Goal: Task Accomplishment & Management: Use online tool/utility

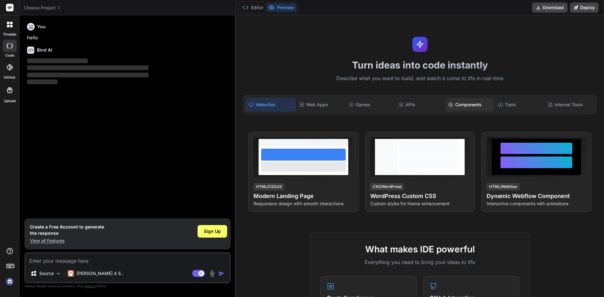
click at [473, 105] on div "Components" at bounding box center [470, 104] width 48 height 13
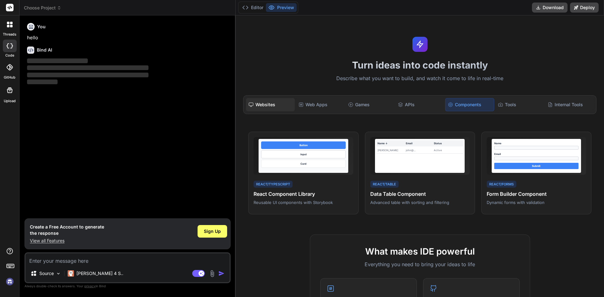
click at [274, 106] on div "Websites" at bounding box center [270, 104] width 48 height 13
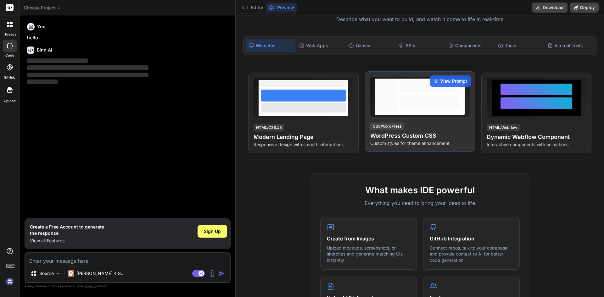
scroll to position [59, 0]
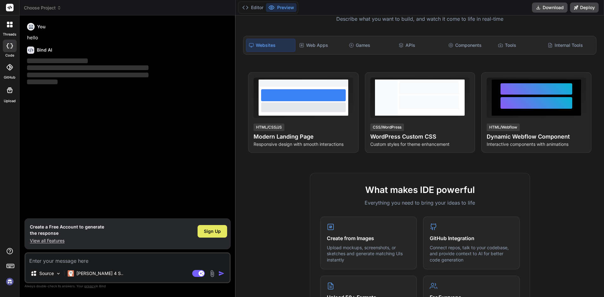
click at [203, 233] on div "Sign Up" at bounding box center [212, 231] width 30 height 13
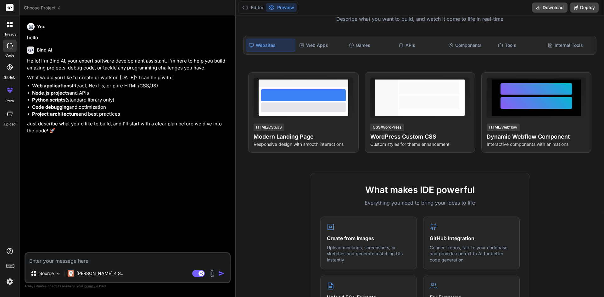
type textarea "x"
click at [93, 260] on textarea at bounding box center [127, 258] width 204 height 11
type textarea "m"
type textarea "x"
type textarea "ma"
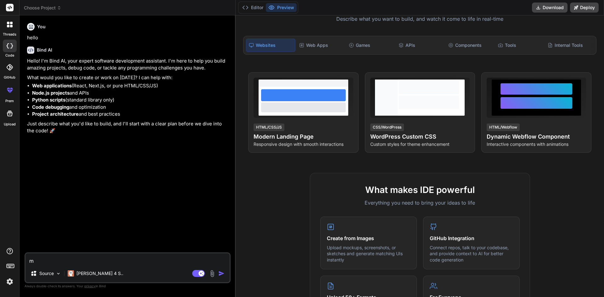
type textarea "x"
type textarea "mak"
type textarea "x"
click at [160, 254] on textarea "mak" at bounding box center [127, 258] width 204 height 11
type textarea "make"
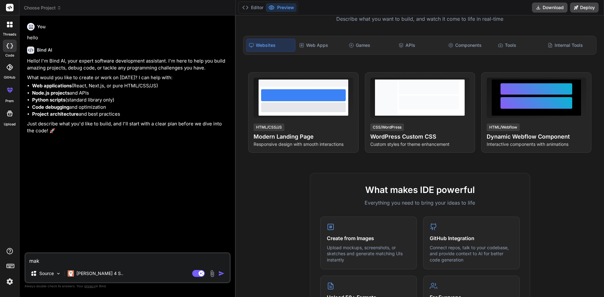
type textarea "x"
type textarea "make"
type textarea "x"
type textarea "make a"
type textarea "x"
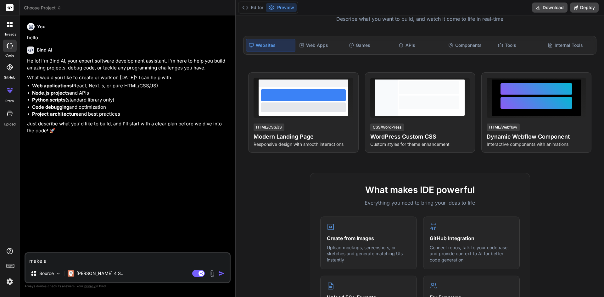
type textarea "make a"
type textarea "x"
type textarea "make a c"
type textarea "x"
type textarea "make a co"
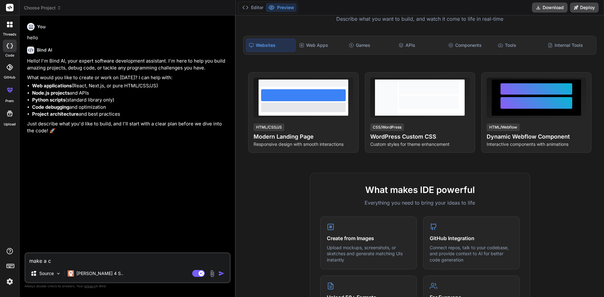
type textarea "x"
type textarea "make a coo"
type textarea "x"
type textarea "make a cool"
type textarea "x"
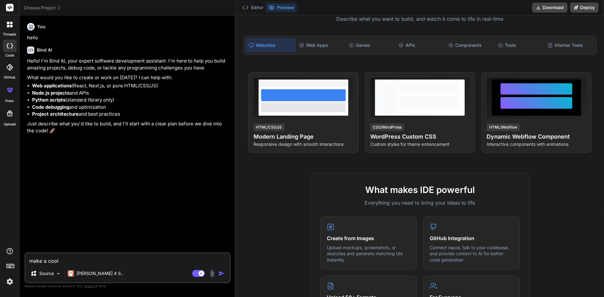
type textarea "make a cool"
type textarea "x"
type textarea "make a cool w"
type textarea "x"
type textarea "make a cool we"
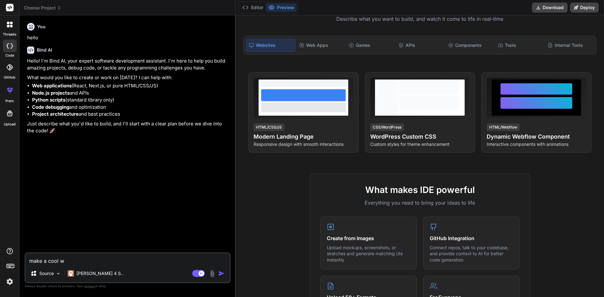
type textarea "x"
type textarea "make a cool web"
type textarea "x"
type textarea "make a cool webs"
type textarea "x"
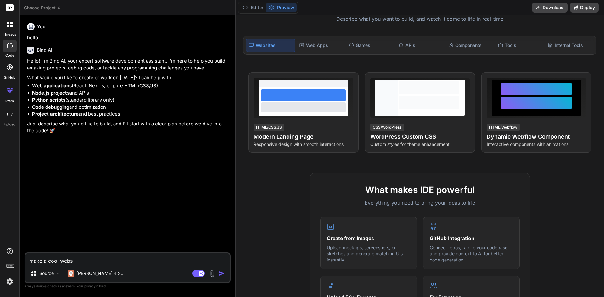
type textarea "make a cool websi"
type textarea "x"
type textarea "make a cool websit"
type textarea "x"
type textarea "make a cool website"
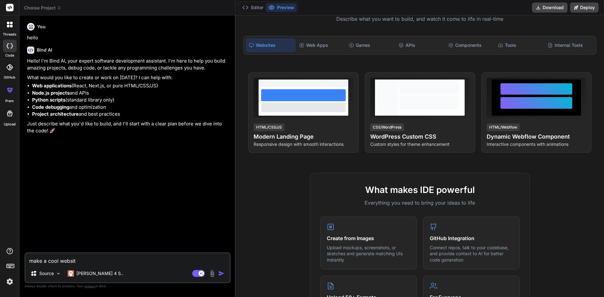
type textarea "x"
type textarea "make a cool website"
type textarea "x"
type textarea "make a cool website f"
type textarea "x"
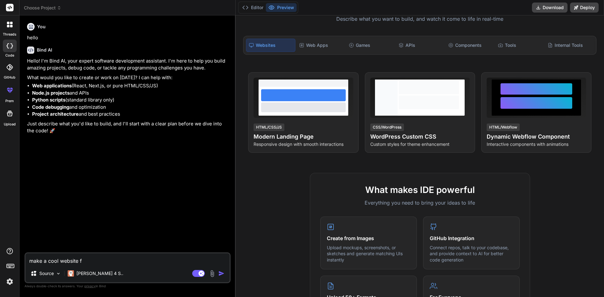
type textarea "make a cool website fo"
type textarea "x"
type textarea "make a cool website for"
type textarea "x"
type textarea "make a cool website for"
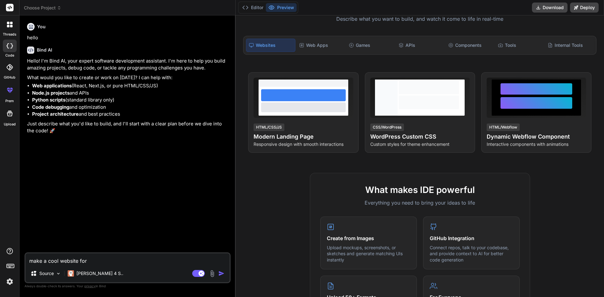
type textarea "x"
type textarea "make a cool website for l"
type textarea "x"
type textarea "make a cool website for la"
type textarea "x"
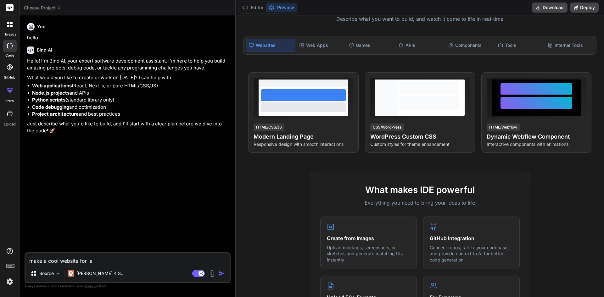
type textarea "make a cool website for lan"
type textarea "x"
type textarea "make a cool website for land"
type textarea "x"
type textarea "make a cool website for [PERSON_NAME]"
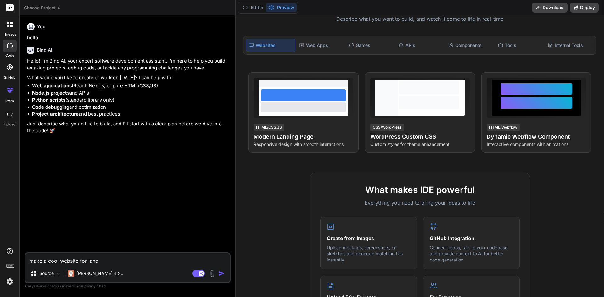
type textarea "x"
type textarea "make a cool website for [PERSON_NAME]"
type textarea "x"
type textarea "make a cool website for landing"
type textarea "x"
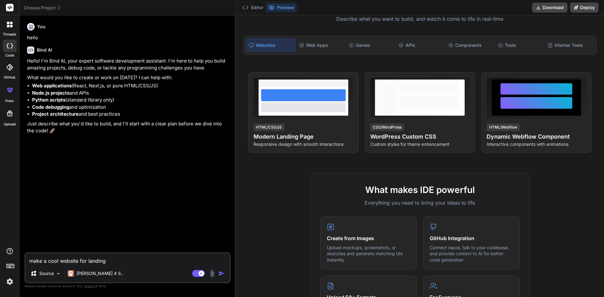
type textarea "make a cool website for landing"
type textarea "x"
type textarea "make a cool website for landing p"
type textarea "x"
type textarea "make a cool website for landing pa"
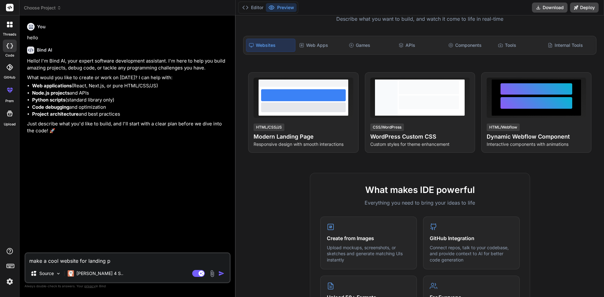
type textarea "x"
type textarea "make a cool website for landing pag"
type textarea "x"
type textarea "make a cool website for landing page"
type textarea "x"
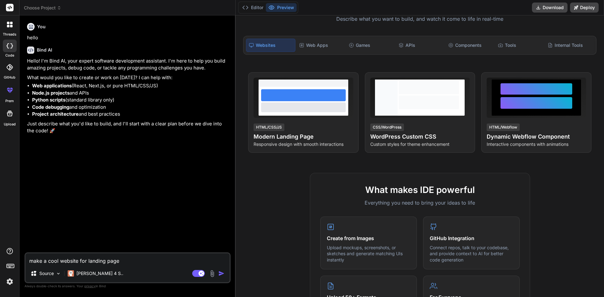
type textarea "make a cool website for landing page"
type textarea "x"
type textarea "make a cool website for landing page h"
type textarea "x"
type textarea "make a cool website for landing page ho"
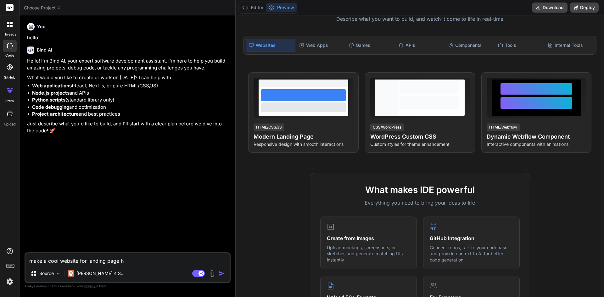
type textarea "x"
type textarea "make a cool website for landing page hos"
type textarea "x"
type textarea "make a cool website for landing page hosp"
type textarea "x"
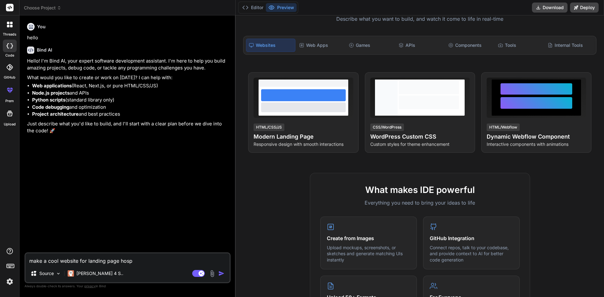
type textarea "make a cool website for landing page hospi"
type textarea "x"
type textarea "make a cool website for landing page hospit"
type textarea "x"
type textarea "make a cool website for landing page hospita"
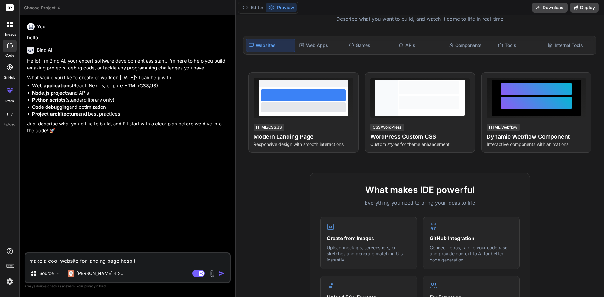
type textarea "x"
type textarea "make a cool website for landing page hospital"
type textarea "x"
type textarea "make a cool website for landing page hospital"
type textarea "x"
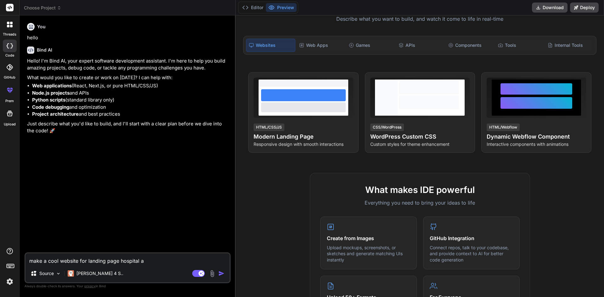
type textarea "make a cool website for landing page hospital an"
type textarea "x"
type textarea "make a cool website for landing page hospital anm"
type textarea "x"
type textarea "make a cool website for landing page hospital anme"
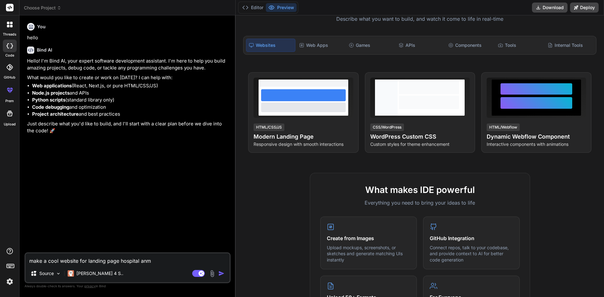
type textarea "x"
type textarea "make a cool website for landing page hospital anm"
type textarea "x"
type textarea "make a cool website for landing page hospital an"
type textarea "x"
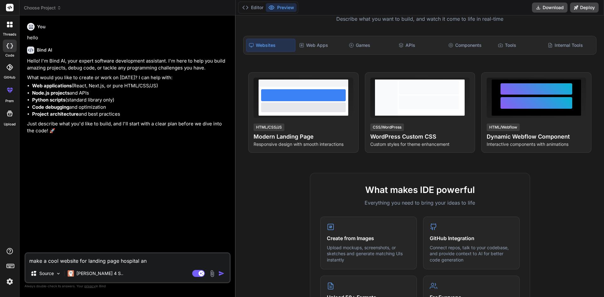
type textarea "make a cool website for landing page hospital a"
type textarea "x"
type textarea "make a cool website for landing page hospital"
type textarea "x"
type textarea "make a cool website for landing page hospital n"
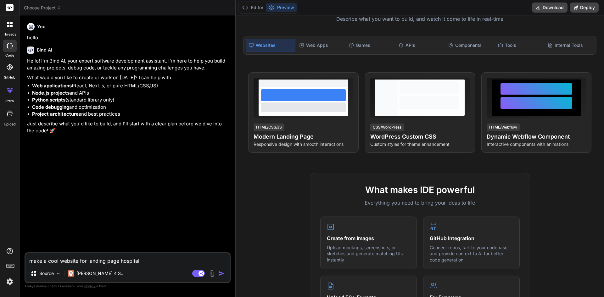
type textarea "x"
type textarea "make a cool website for landing page hospital na"
type textarea "x"
type textarea "make a cool website for landing page hospital nam"
type textarea "x"
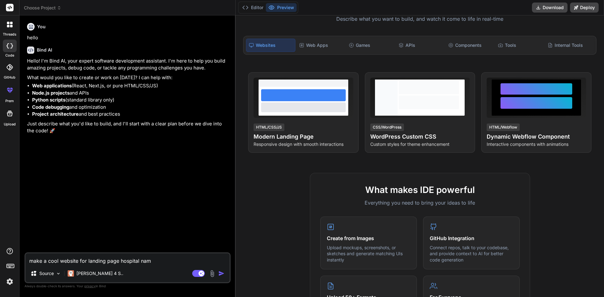
type textarea "make a cool website for landing page hospital name"
type textarea "x"
type textarea "make a cool website for landing page hospital name"
type textarea "x"
type textarea "make a cool website for landing page hospital name A"
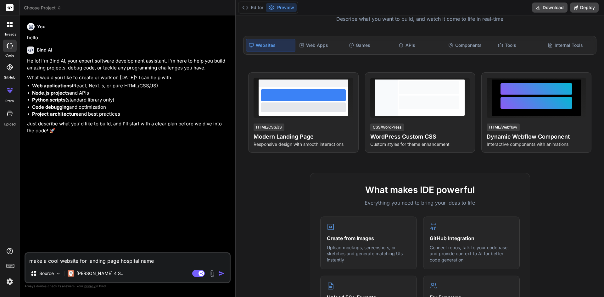
type textarea "x"
type textarea "make a cool website for landing page hospital name As"
type textarea "x"
type textarea "make a cool website for landing page hospital name Ask"
type textarea "x"
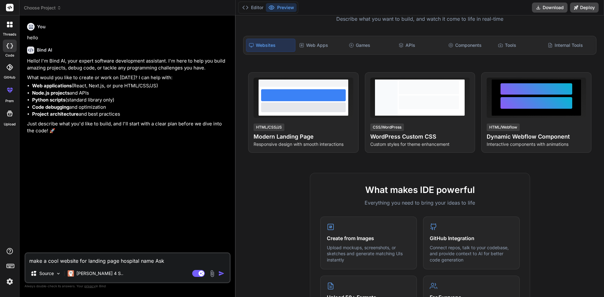
type textarea "make a cool website for landing page hospital name AskH"
type textarea "x"
type textarea "make a cool website for landing page hospital name AskHe"
type textarea "x"
type textarea "make a cool website for landing page hospital name [GEOGRAPHIC_DATA]"
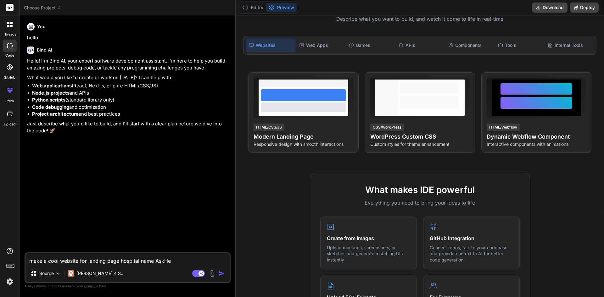
type textarea "x"
type textarea "make a cool website for landing page hospital name AskHeal"
type textarea "x"
type textarea "make a cool website for landing page hospital name AskHealt"
type textarea "x"
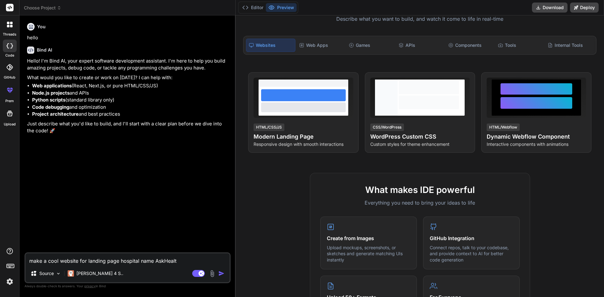
type textarea "make a cool website for landing page hospital name AskHealth"
type textarea "x"
type textarea "make a cool website for landing page hospital name AskHealth,"
type textarea "x"
type textarea "make a cool website for landing page hospital name AskHealth,"
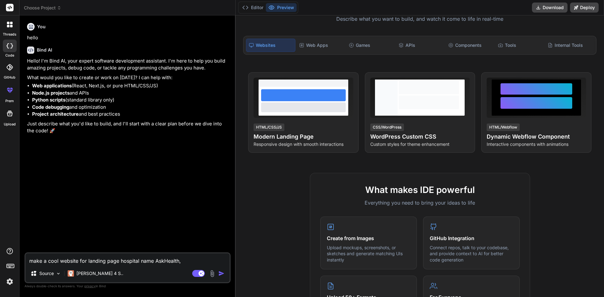
type textarea "x"
type textarea "make a cool website for landing page hospital name AskHealth, m"
type textarea "x"
type textarea "make a cool website for landing page hospital name AskHealth, [GEOGRAPHIC_DATA]"
type textarea "x"
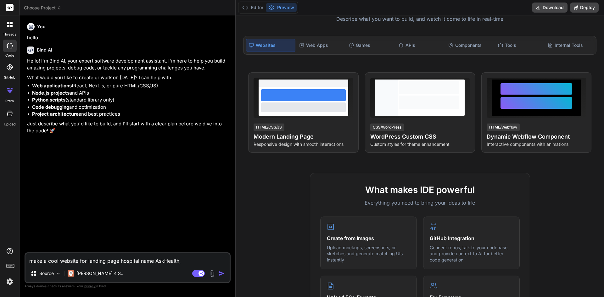
type textarea "make a cool website for landing page hospital name AskHealth, mak"
type textarea "x"
type textarea "make a cool website for landing page hospital name AskHealth, [GEOGRAPHIC_DATA]"
type textarea "x"
type textarea "make a cool website for landing page hospital name AskHealth, [GEOGRAPHIC_DATA]"
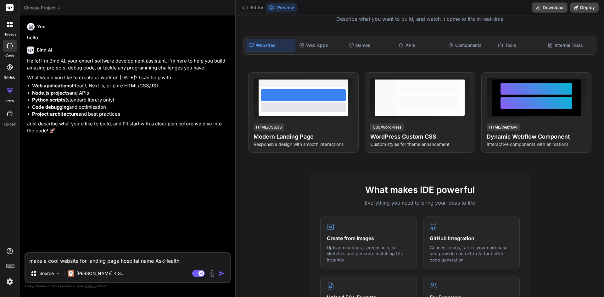
type textarea "x"
type textarea "make a cool website for landing page hospital name AskHealth, make i"
type textarea "x"
type textarea "make a cool website for landing page hospital name AskHealth, make it"
type textarea "x"
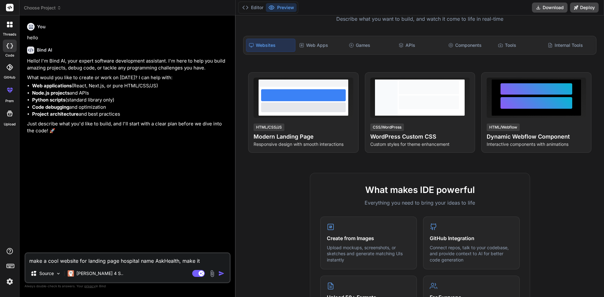
type textarea "make a cool website for landing page hospital name AskHealth, make it"
type textarea "x"
type textarea "make a cool website for landing page hospital name AskHealth, make it w"
type textarea "x"
type textarea "make a cool website for landing page hospital name AskHealth, make it wi"
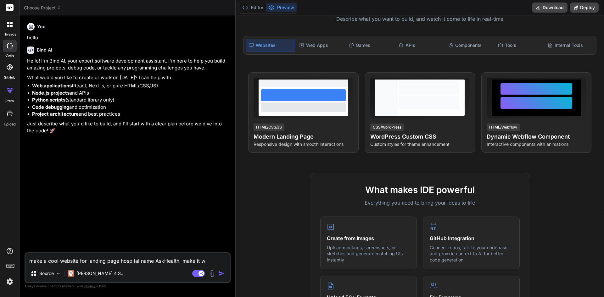
type textarea "x"
type textarea "make a cool website for landing page hospital name AskHealth, make it wit"
type textarea "x"
type textarea "make a cool website for landing page hospital name AskHealth, make it with"
type textarea "x"
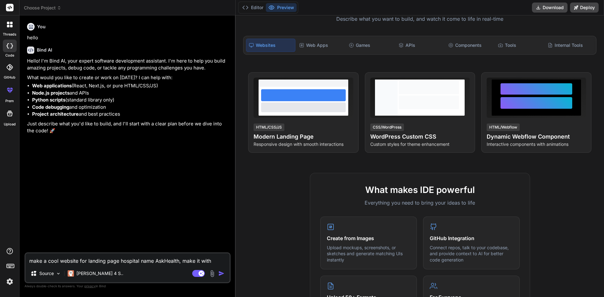
type textarea "make a cool website for landing page hospital name AskHealth, make it with"
type textarea "x"
type textarea "make a cool website for landing page hospital name AskHealth, make it with c"
type textarea "x"
type textarea "make a cool website for landing page hospital name AskHealth, make it with cd"
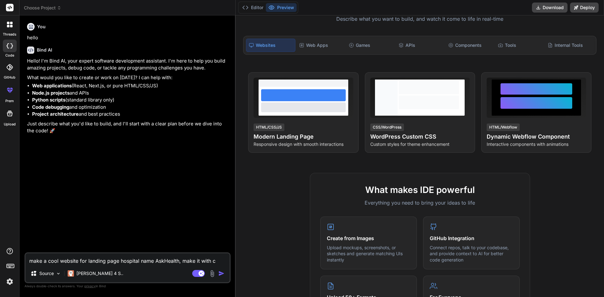
type textarea "x"
type textarea "make a cool website for landing page hospital name AskHealth, make it with cdn"
type textarea "x"
type textarea "make a cool website for landing page hospital name AskHealth, make it with cdn"
type textarea "x"
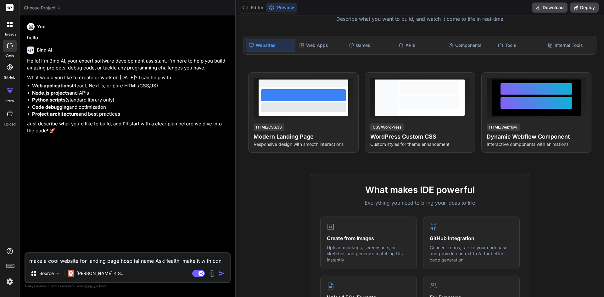
type textarea "make a cool website for landing page hospital name AskHealth, make it with cdn t"
type textarea "x"
type textarea "make a cool website for landing page hospital name AskHealth, make it with cdn …"
type textarea "x"
type textarea "make a cool website for landing page hospital name AskHealth, make it with cdn …"
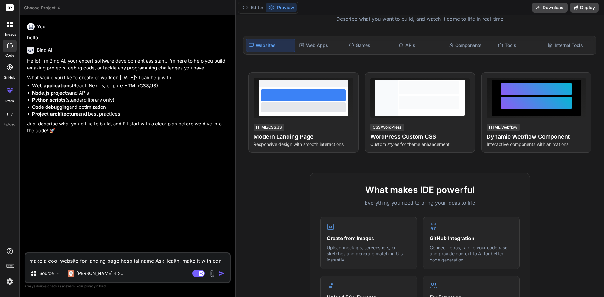
type textarea "x"
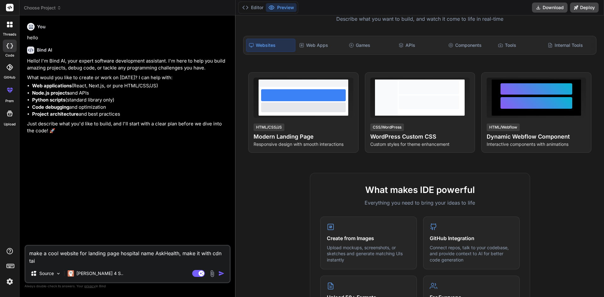
type textarea "make a cool website for landing page hospital name AskHealth, make it with cdn …"
type textarea "x"
type textarea "make a cool website for landing page hospital name AskHealth, make it with cdn …"
type textarea "x"
type textarea "make a cool website for landing page hospital name AskHealth, make it with cdn …"
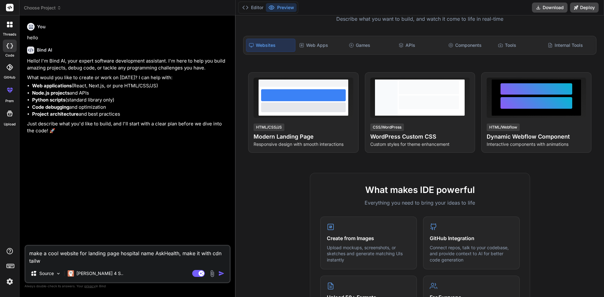
type textarea "x"
type textarea "make a cool website for landing page hospital name AskHealth, make it with cdn …"
type textarea "x"
type textarea "make a cool website for landing page hospital name AskHealth, make it with cdn …"
type textarea "x"
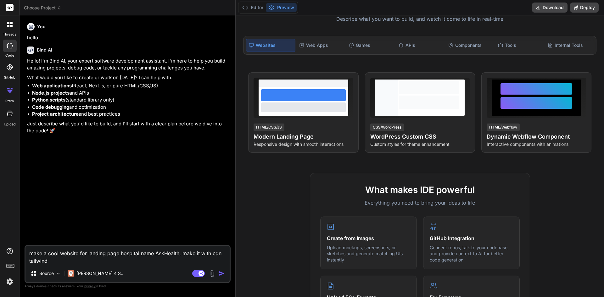
type textarea "make a cool website for landing page hospital name AskHealth, make it with cdn …"
type textarea "x"
type textarea "make a cool website for landing page hospital name AskHealth, make it with cdn …"
type textarea "x"
type textarea "make a cool website for landing page hospital name AskHealth, make it with cdn …"
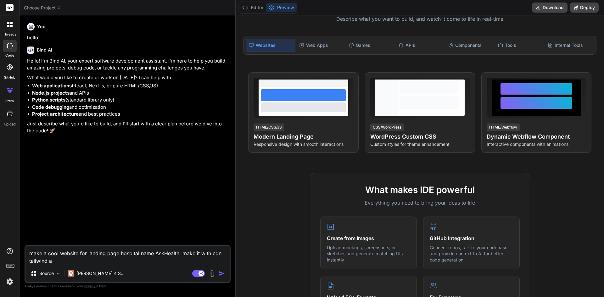
type textarea "x"
type textarea "make a cool website for landing page hospital name AskHealth, make it with cdn …"
type textarea "x"
type textarea "make a cool website for landing page hospital name AskHealth, make it with cdn …"
type textarea "x"
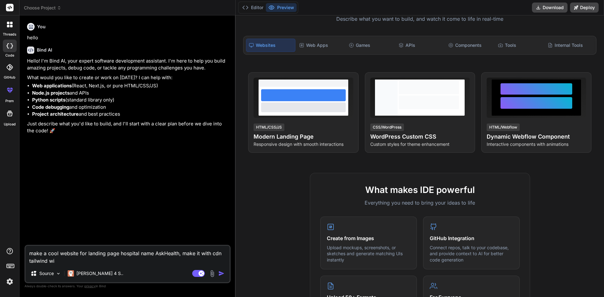
type textarea "make a cool website for landing page hospital name AskHealth, make it with cdn …"
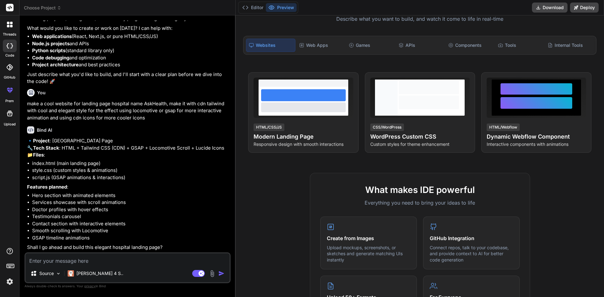
scroll to position [64, 0]
click at [96, 264] on textarea at bounding box center [127, 258] width 204 height 11
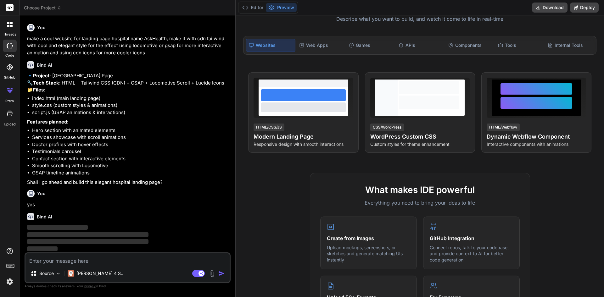
scroll to position [129, 0]
click at [90, 272] on p "[PERSON_NAME] 4 S.." at bounding box center [99, 273] width 47 height 6
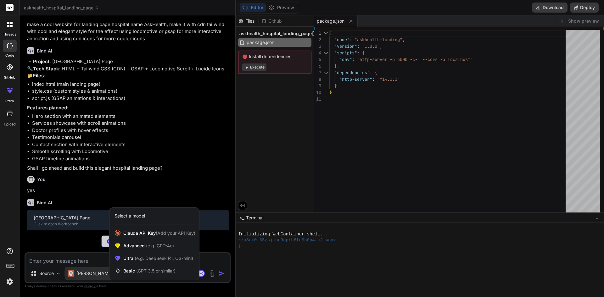
click at [90, 272] on div at bounding box center [302, 148] width 604 height 297
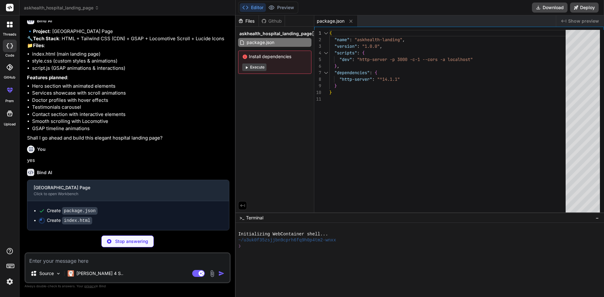
scroll to position [173, 0]
click at [79, 286] on p "Always double-check its answers. Your privacy in [GEOGRAPHIC_DATA]" at bounding box center [128, 286] width 206 height 6
click at [79, 276] on p "[PERSON_NAME] 4 S.." at bounding box center [99, 273] width 47 height 6
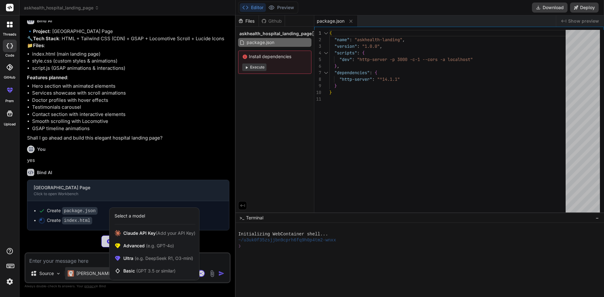
click at [79, 276] on div at bounding box center [302, 148] width 604 height 297
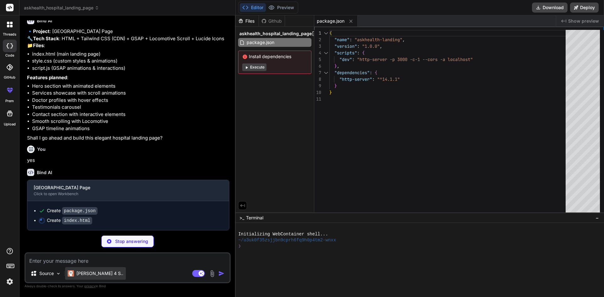
click at [79, 276] on p "[PERSON_NAME] 4 S.." at bounding box center [99, 273] width 47 height 6
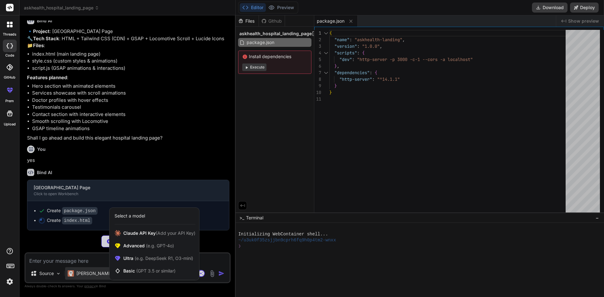
click at [79, 276] on div at bounding box center [302, 148] width 604 height 297
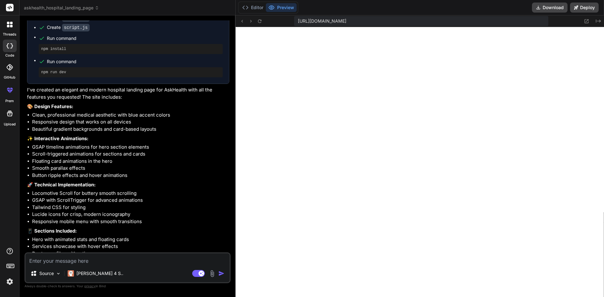
scroll to position [444, 0]
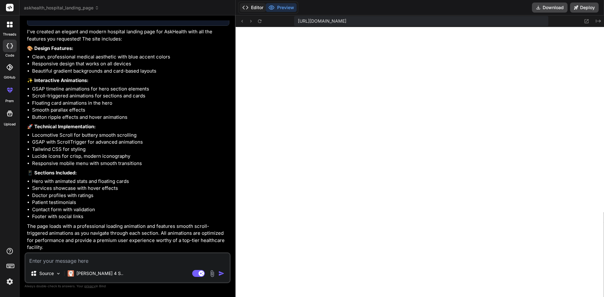
click at [257, 9] on button "Editor" at bounding box center [253, 7] width 26 height 9
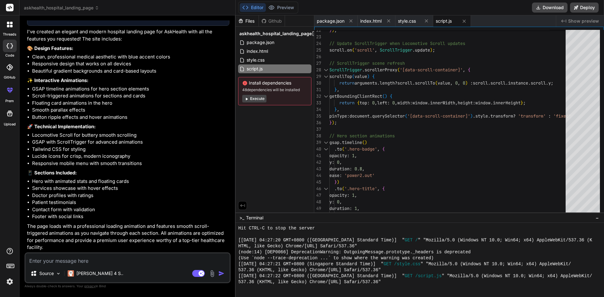
click at [282, 1] on div "Editor Preview Download Deploy" at bounding box center [420, 7] width 368 height 15
click at [282, 2] on div "Editor Preview" at bounding box center [268, 8] width 60 height 12
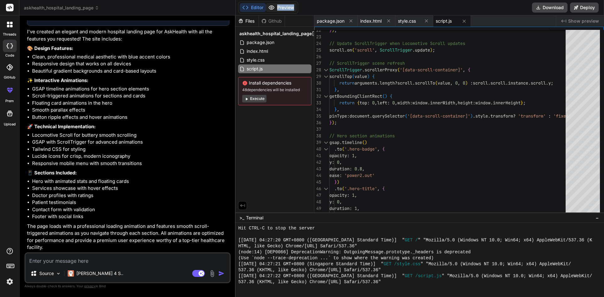
click at [282, 4] on button "Preview" at bounding box center [281, 7] width 31 height 9
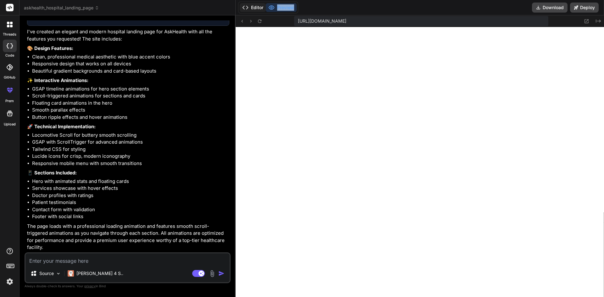
click at [249, 9] on button "Editor" at bounding box center [253, 7] width 26 height 9
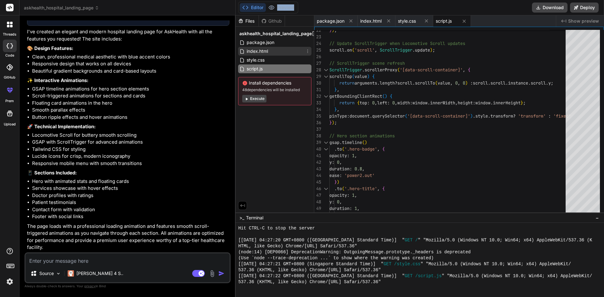
click at [274, 47] on div "index.html" at bounding box center [274, 51] width 73 height 9
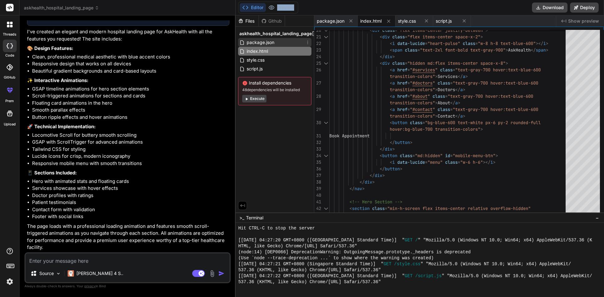
click at [269, 39] on span "package.json" at bounding box center [260, 43] width 29 height 8
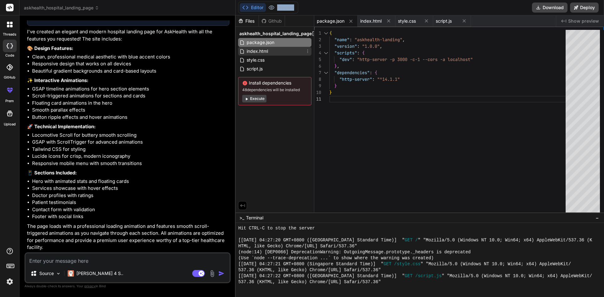
click at [269, 49] on div "index.html" at bounding box center [274, 51] width 73 height 9
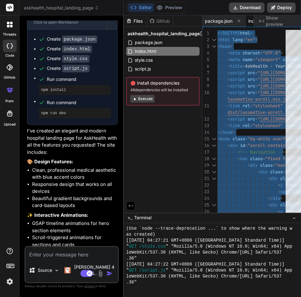
scroll to position [570, 0]
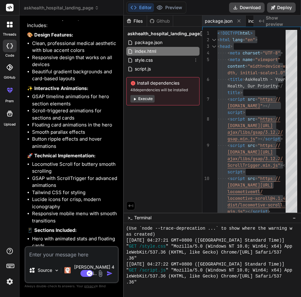
drag, startPoint x: 141, startPoint y: 58, endPoint x: 208, endPoint y: 58, distance: 67.6
click at [141, 58] on span "style.css" at bounding box center [143, 60] width 19 height 8
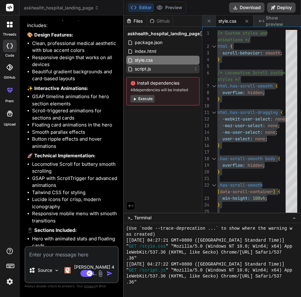
click at [150, 64] on div "script.js" at bounding box center [162, 68] width 73 height 9
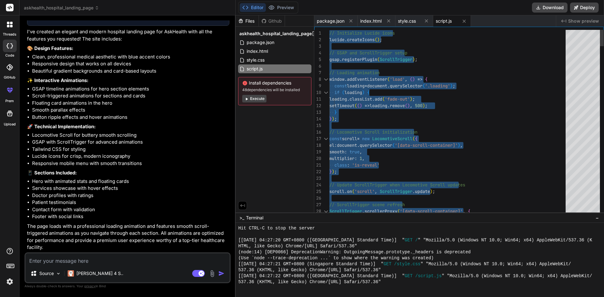
scroll to position [275, 0]
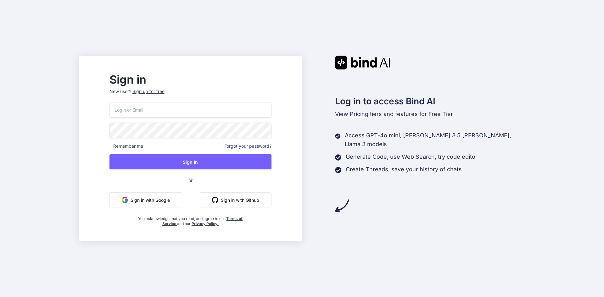
click at [162, 195] on button "Sign in with Google" at bounding box center [145, 199] width 73 height 15
